Goal: Information Seeking & Learning: Learn about a topic

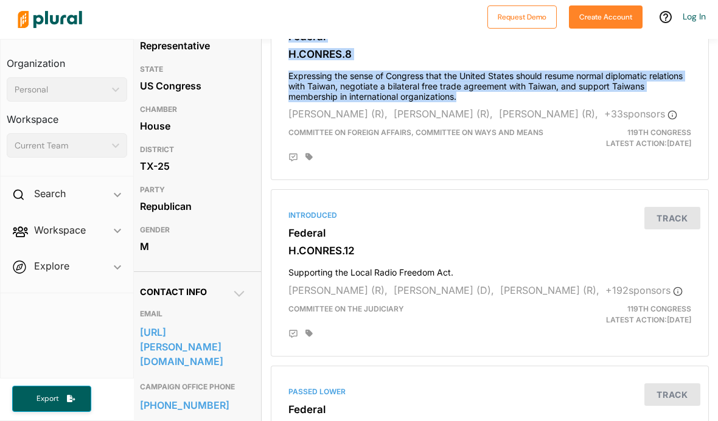
scroll to position [147, 9]
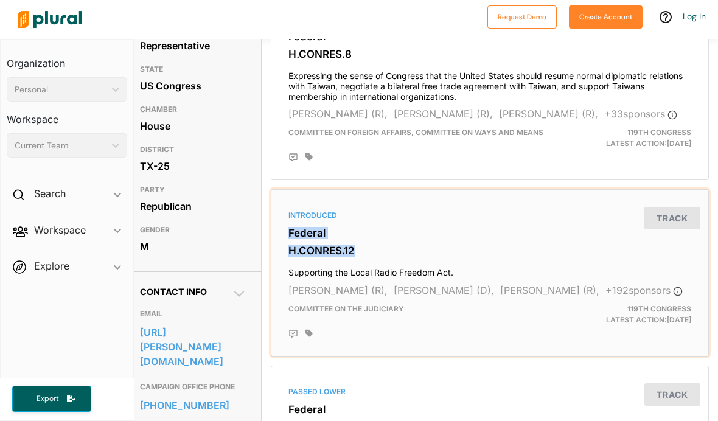
click at [392, 261] on h4 "Supporting the Local Radio Freedom Act." at bounding box center [489, 269] width 403 height 16
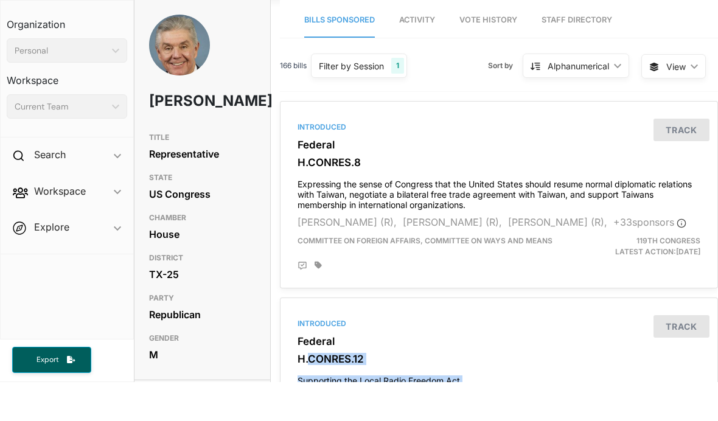
scroll to position [39, 0]
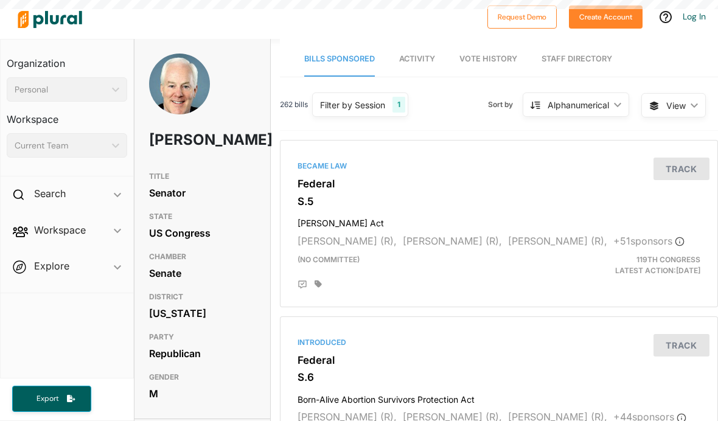
scroll to position [39, 0]
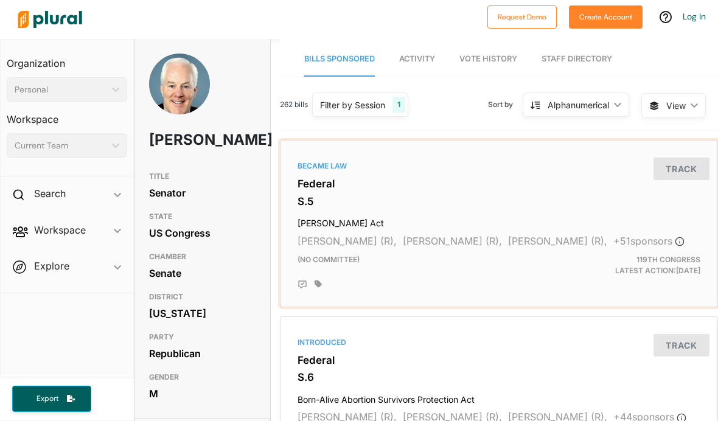
click at [303, 178] on h3 "Federal" at bounding box center [498, 184] width 403 height 12
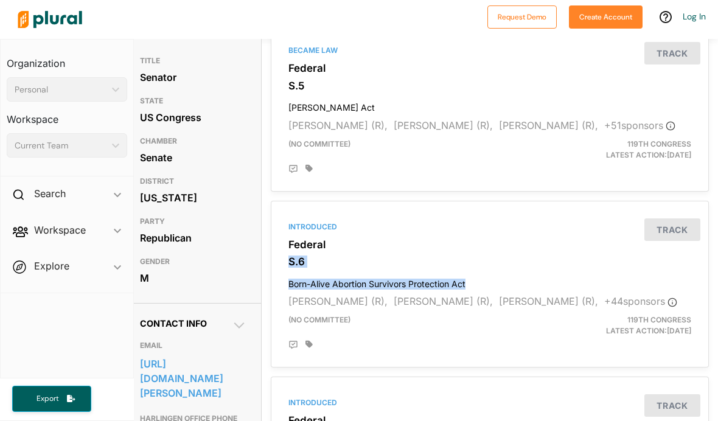
scroll to position [116, 9]
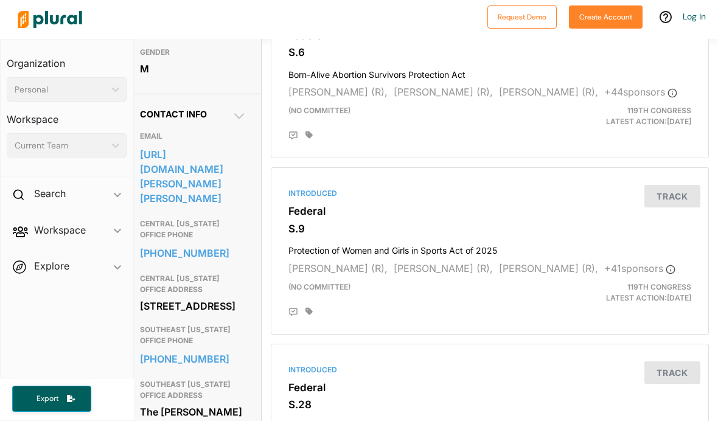
scroll to position [325, 9]
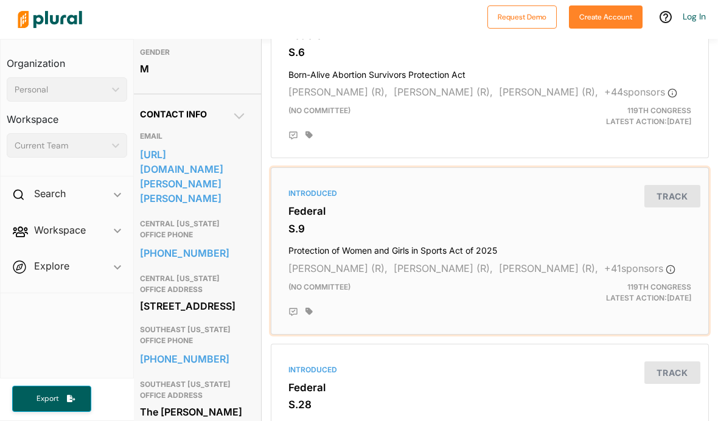
click at [296, 205] on h3 "Federal" at bounding box center [489, 211] width 403 height 12
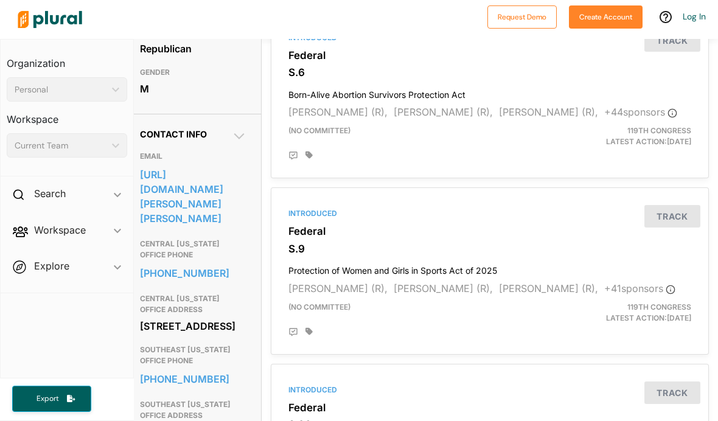
scroll to position [305, 9]
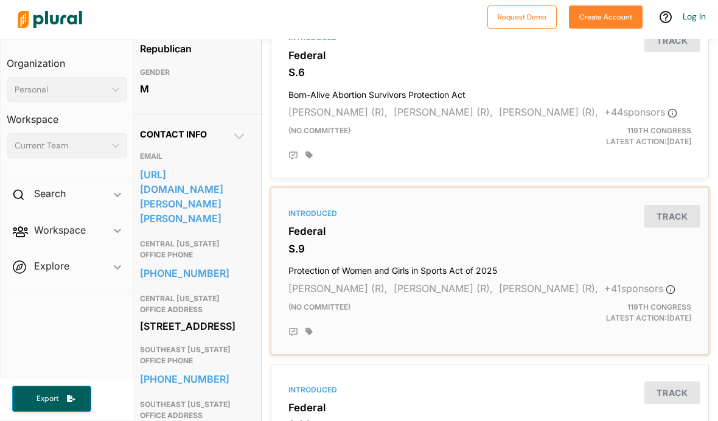
click at [293, 255] on h3 "S.9" at bounding box center [489, 249] width 403 height 12
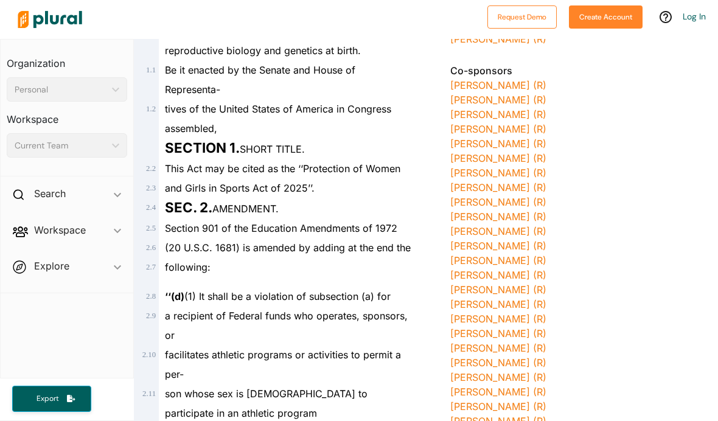
scroll to position [305, 0]
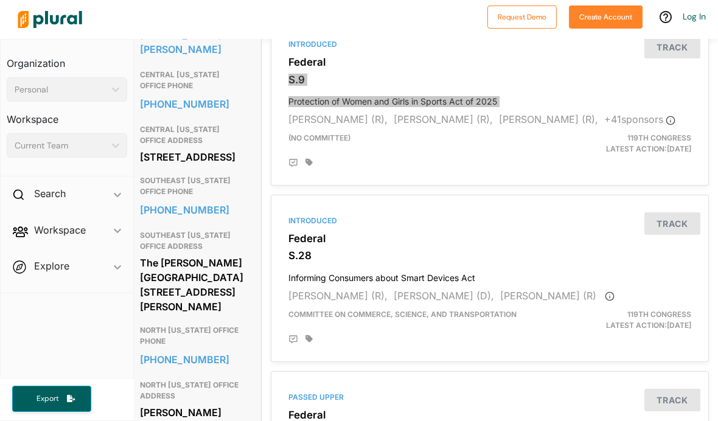
scroll to position [475, 9]
